Goal: Transaction & Acquisition: Download file/media

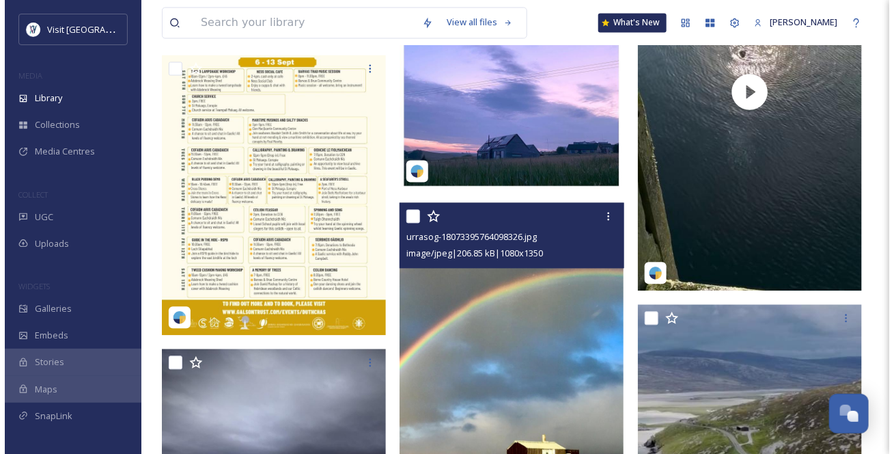
scroll to position [869, 0]
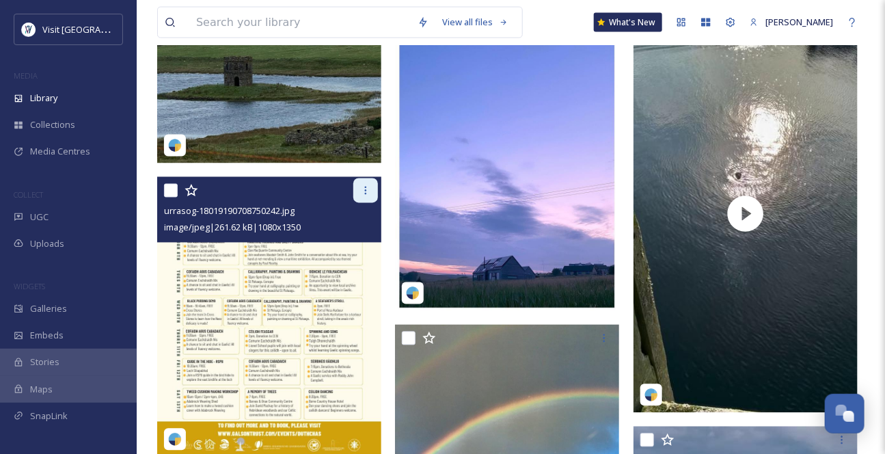
click at [363, 196] on icon at bounding box center [365, 190] width 11 height 11
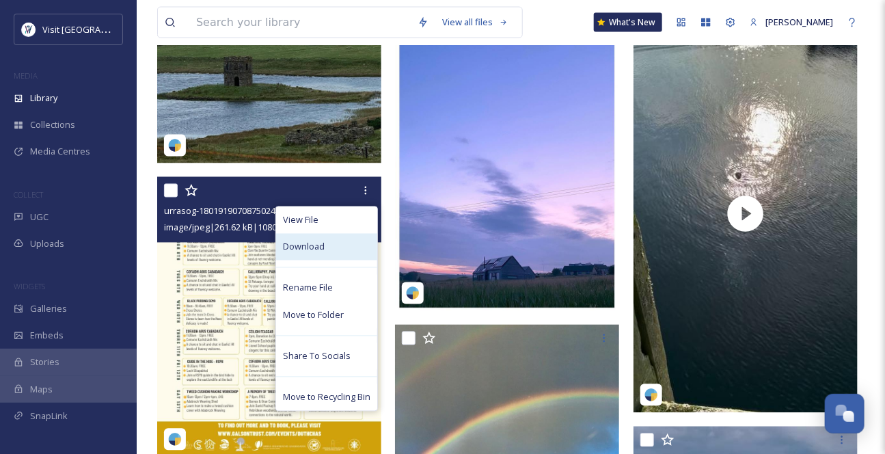
click at [318, 260] on div "Download" at bounding box center [326, 247] width 101 height 27
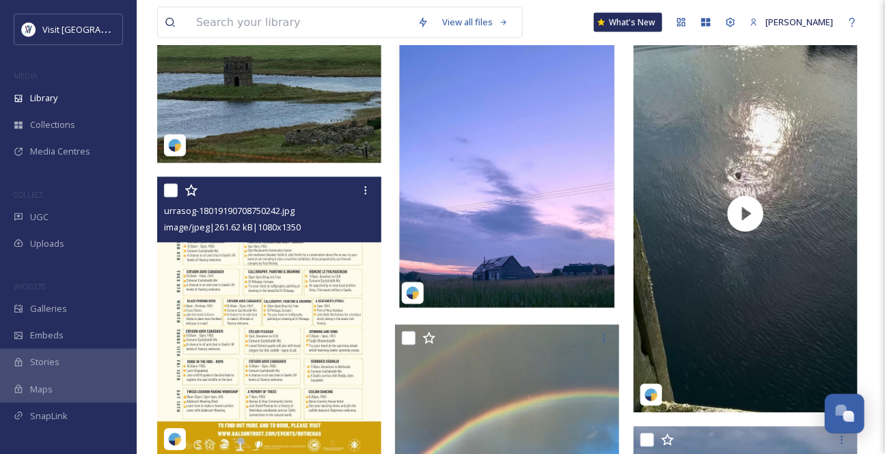
click at [279, 331] on img at bounding box center [269, 317] width 224 height 280
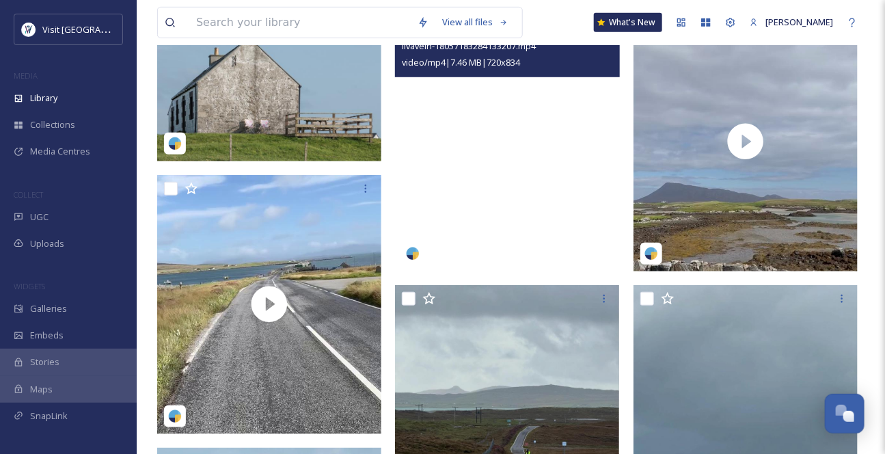
scroll to position [310, 0]
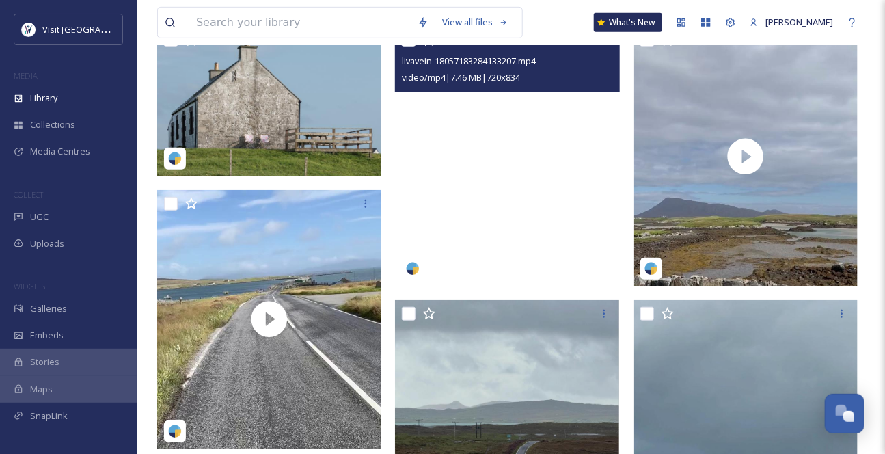
click at [551, 164] on video "livavein-18057183284133207.mp4" at bounding box center [507, 157] width 224 height 260
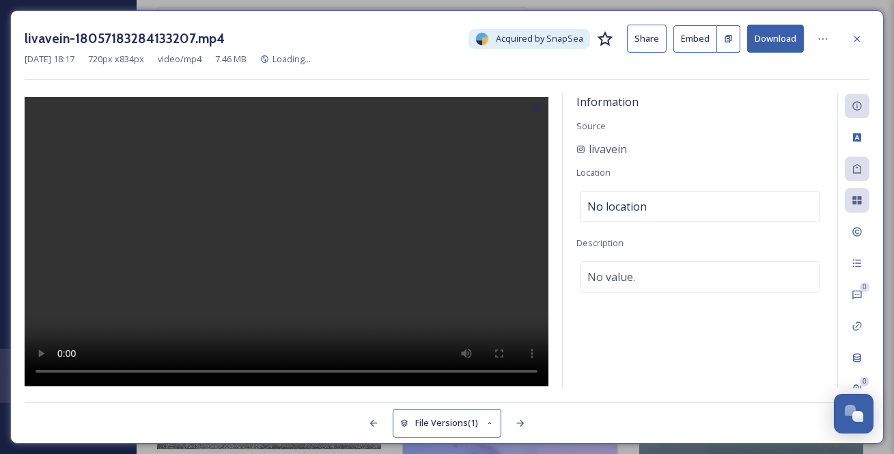
click at [790, 41] on button "Download" at bounding box center [775, 39] width 57 height 28
click at [858, 42] on icon at bounding box center [857, 38] width 11 height 11
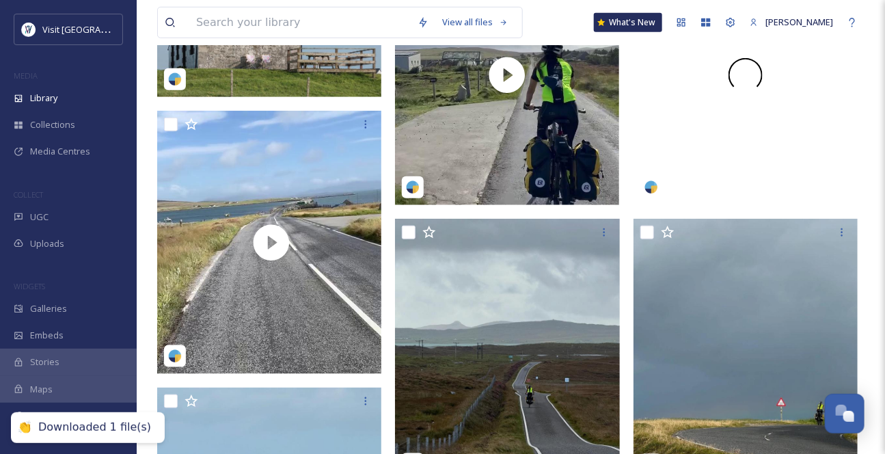
scroll to position [434, 0]
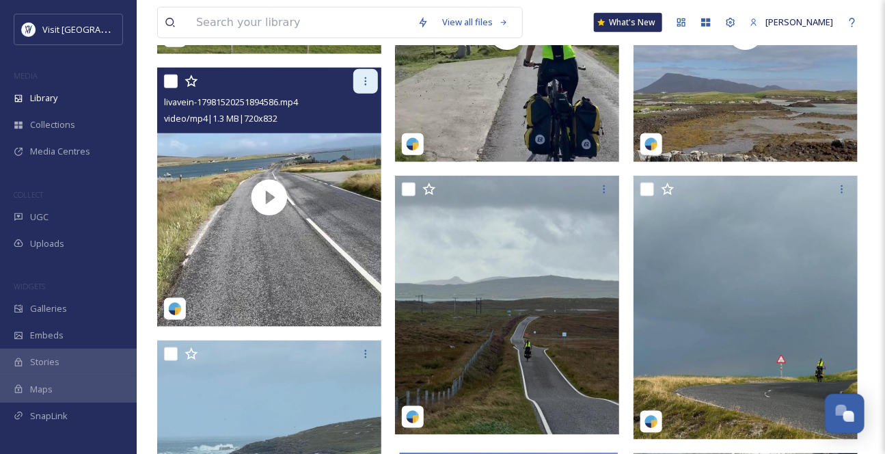
click at [370, 87] on icon at bounding box center [365, 81] width 11 height 11
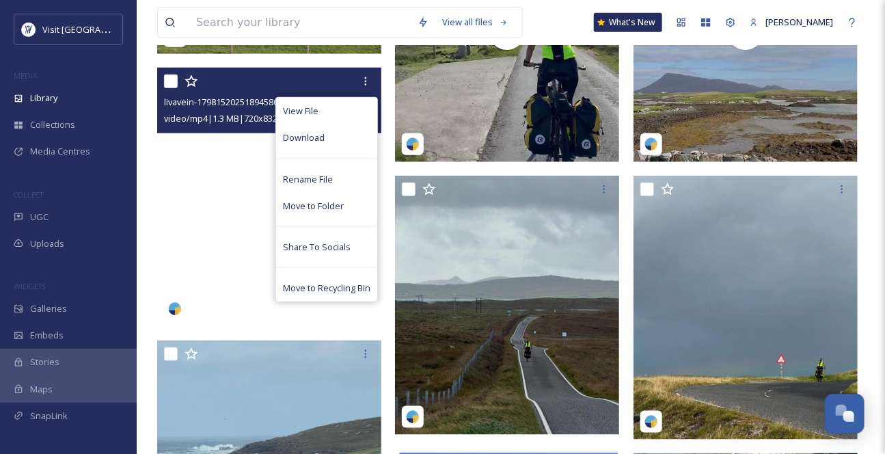
click at [193, 210] on video "livavein-17981520251894586.mp4" at bounding box center [269, 197] width 224 height 259
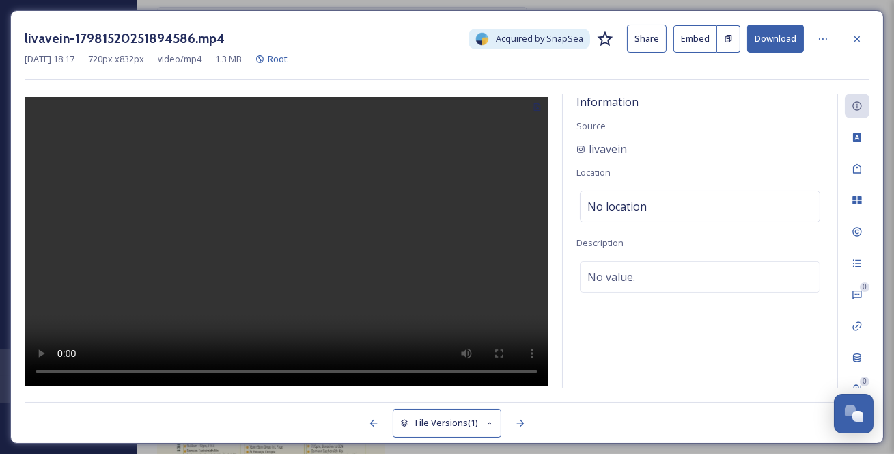
click at [782, 41] on button "Download" at bounding box center [775, 39] width 57 height 28
click at [864, 38] on div at bounding box center [857, 39] width 25 height 25
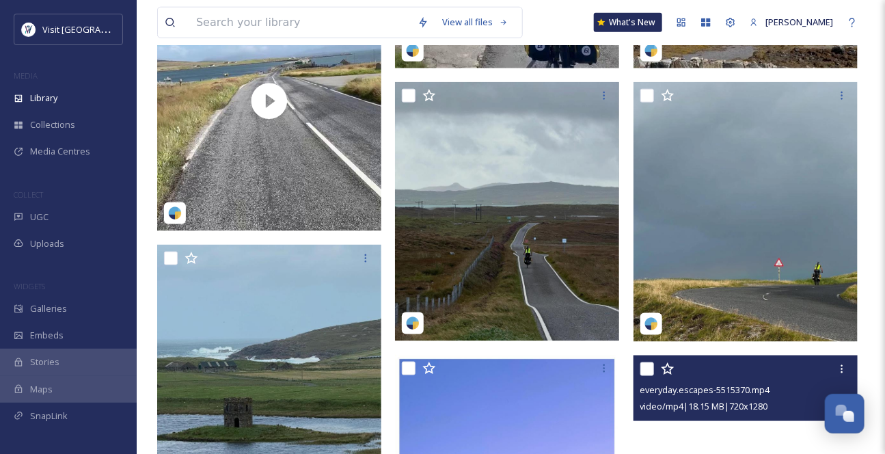
scroll to position [497, 0]
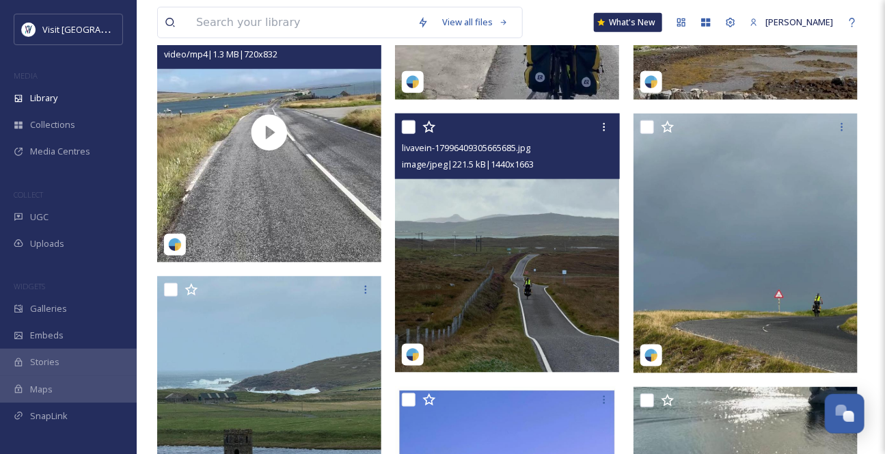
click at [529, 262] on img at bounding box center [507, 242] width 224 height 259
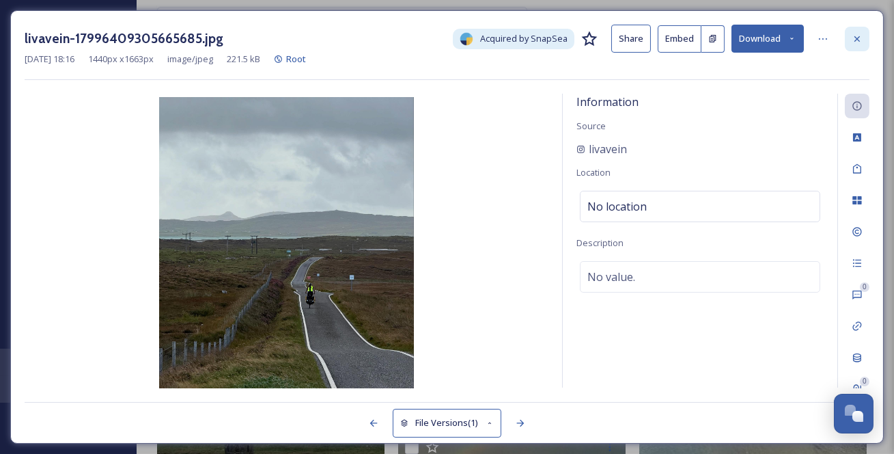
click at [859, 33] on icon at bounding box center [857, 38] width 11 height 11
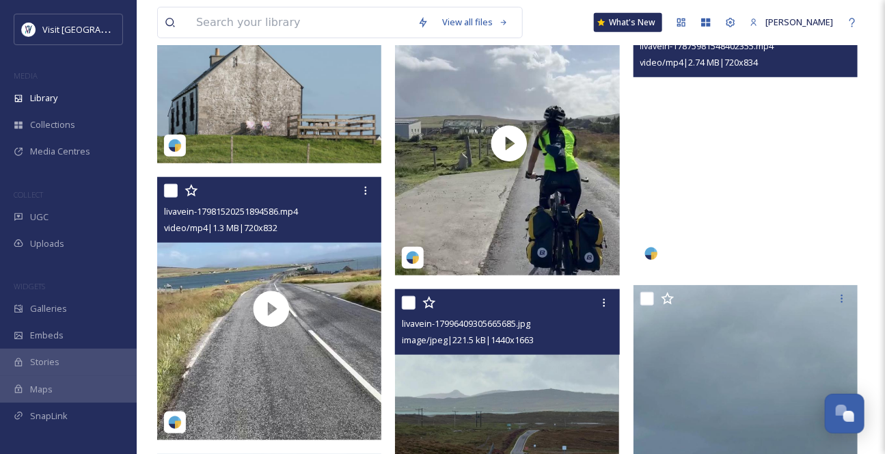
scroll to position [310, 0]
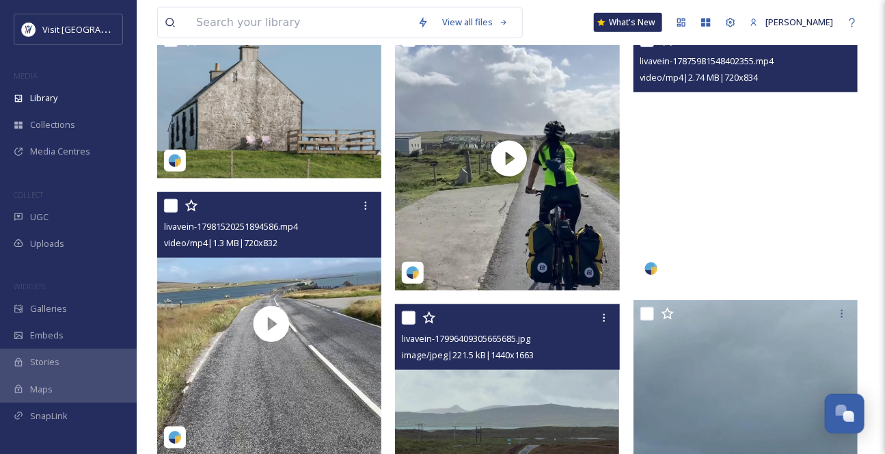
click at [764, 189] on video "livavein-17875981548402355.mp4" at bounding box center [745, 157] width 224 height 260
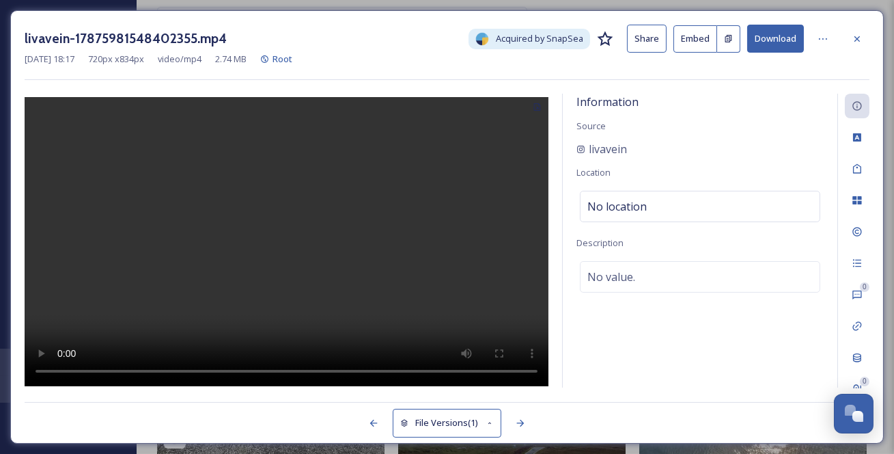
click at [782, 44] on button "Download" at bounding box center [775, 39] width 57 height 28
click at [792, 37] on button "Download" at bounding box center [775, 39] width 57 height 28
click at [854, 43] on icon at bounding box center [857, 38] width 11 height 11
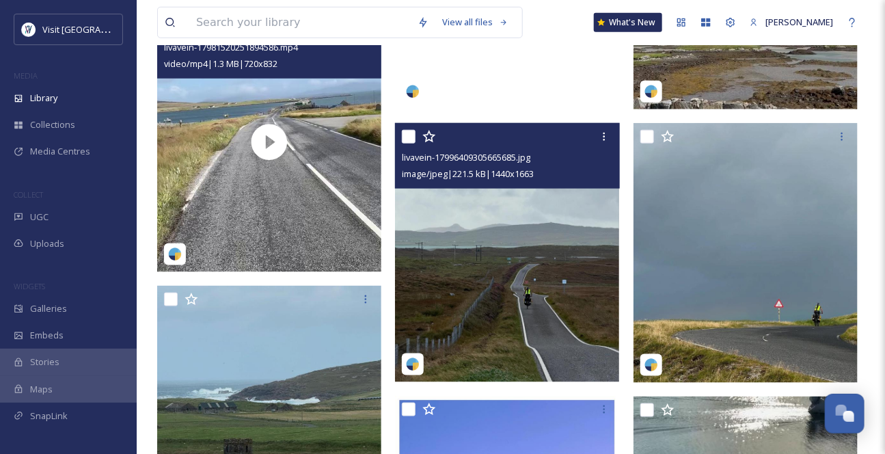
scroll to position [559, 0]
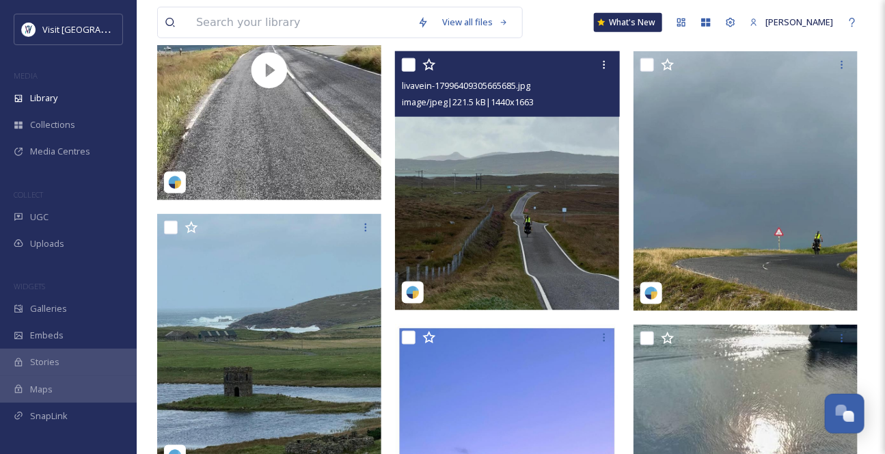
click at [581, 256] on img at bounding box center [507, 180] width 224 height 259
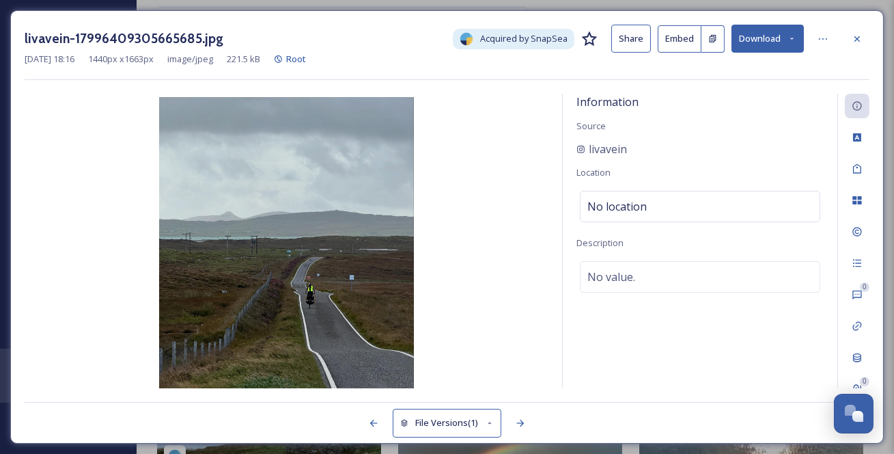
click at [793, 39] on icon at bounding box center [792, 38] width 9 height 9
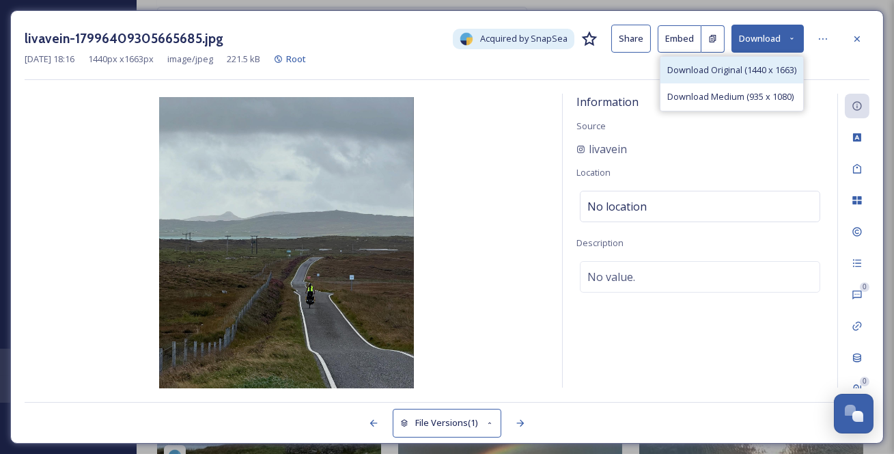
click at [722, 74] on span "Download Original (1440 x 1663)" at bounding box center [731, 70] width 129 height 13
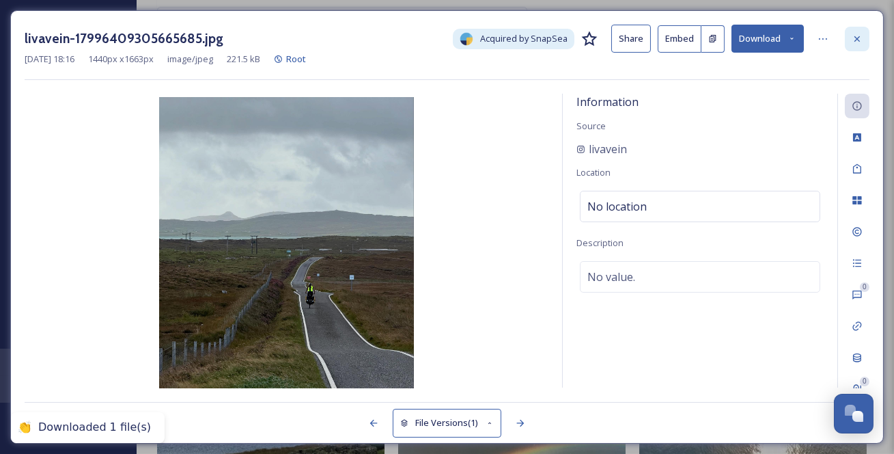
click at [862, 39] on icon at bounding box center [857, 38] width 11 height 11
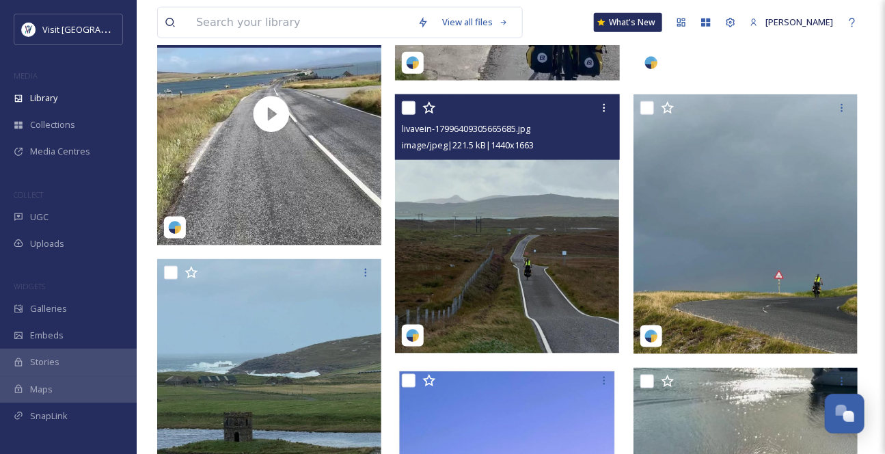
scroll to position [434, 0]
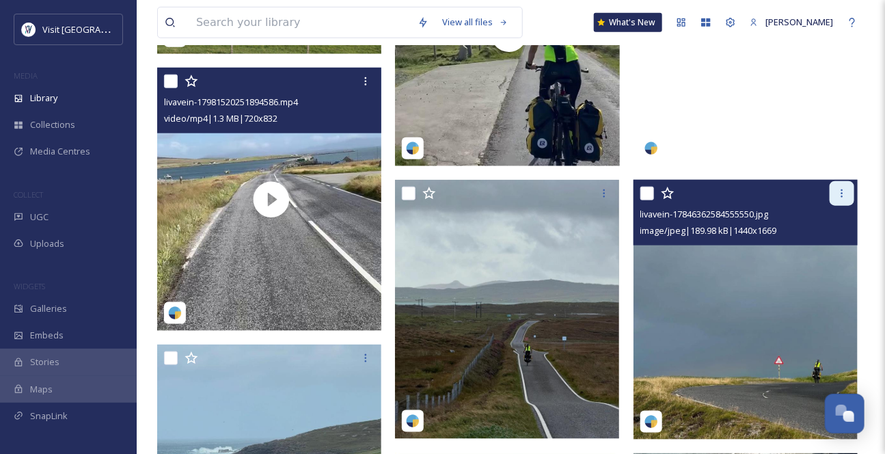
click at [839, 199] on icon at bounding box center [841, 193] width 11 height 11
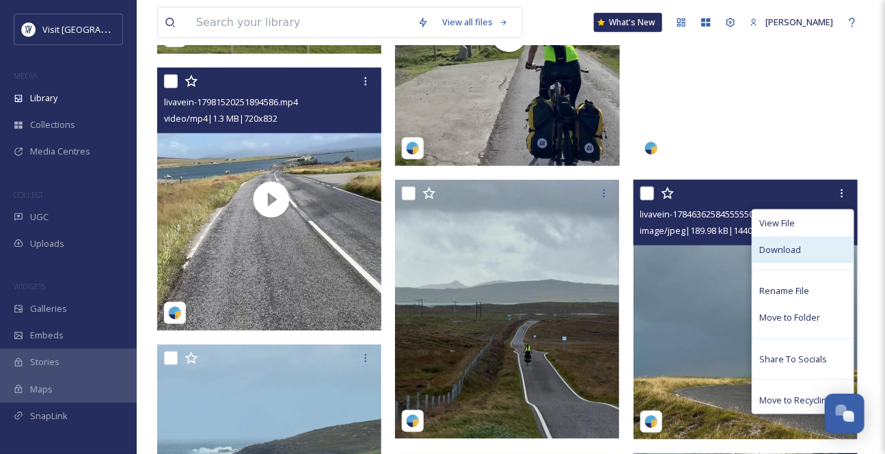
click at [770, 256] on span "Download" at bounding box center [780, 249] width 42 height 13
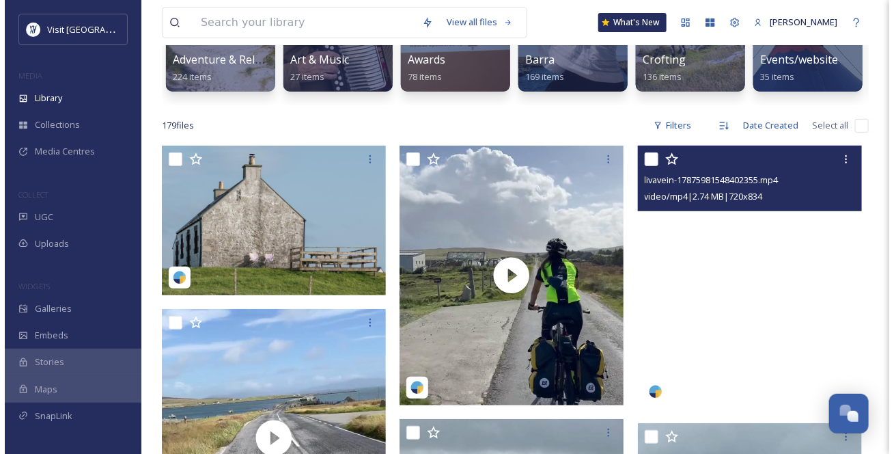
scroll to position [186, 0]
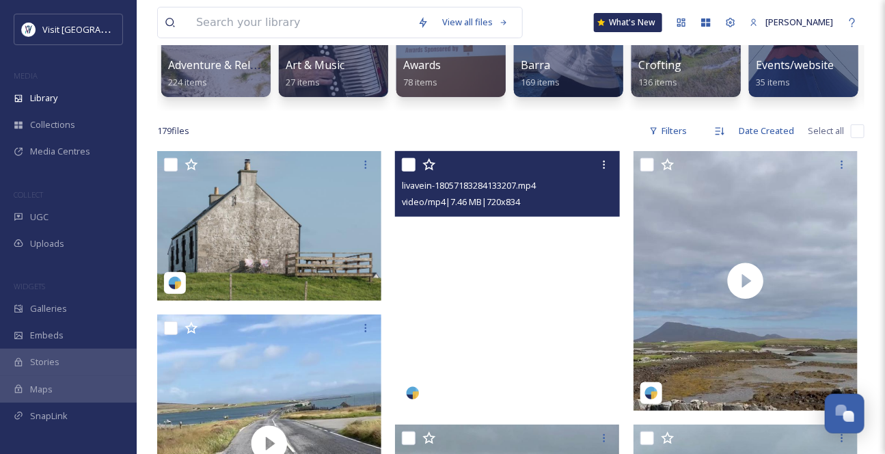
click at [514, 314] on video "livavein-18057183284133207.mp4" at bounding box center [507, 281] width 224 height 260
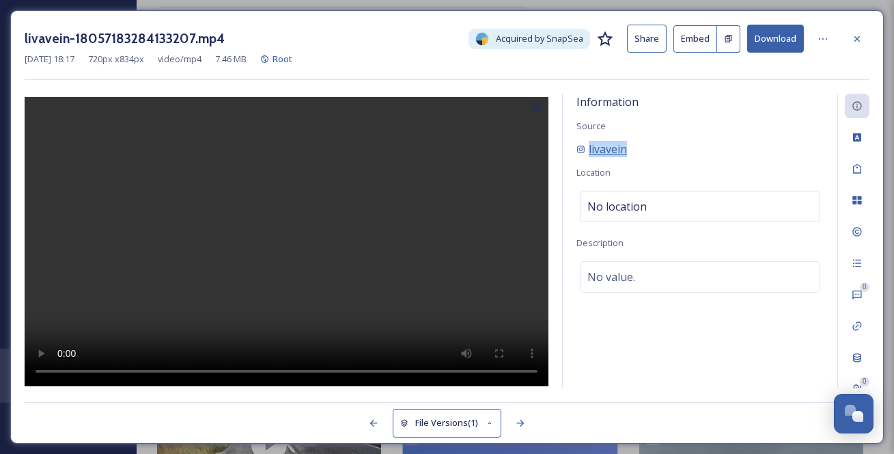
drag, startPoint x: 645, startPoint y: 165, endPoint x: 586, endPoint y: 167, distance: 58.8
click at [586, 157] on div "livavein" at bounding box center [699, 149] width 247 height 16
copy span "livavein"
